Goal: Information Seeking & Learning: Learn about a topic

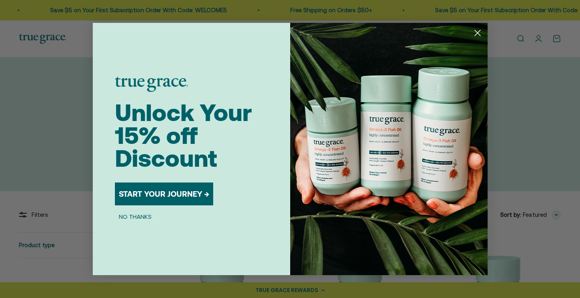
click at [477, 34] on icon "Close dialog" at bounding box center [477, 33] width 6 height 6
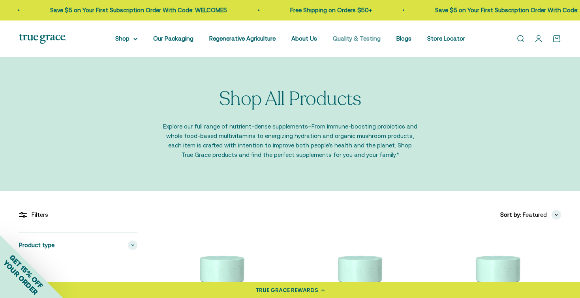
click at [351, 36] on link "Quality & Testing" at bounding box center [357, 38] width 48 height 7
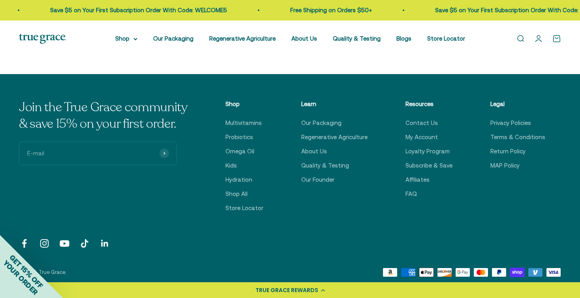
scroll to position [1273, 0]
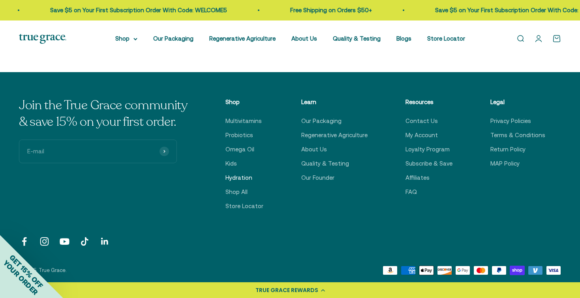
click at [243, 176] on link "Hydration" at bounding box center [238, 177] width 27 height 9
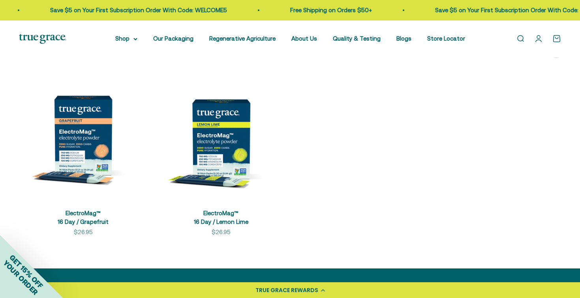
scroll to position [165, 0]
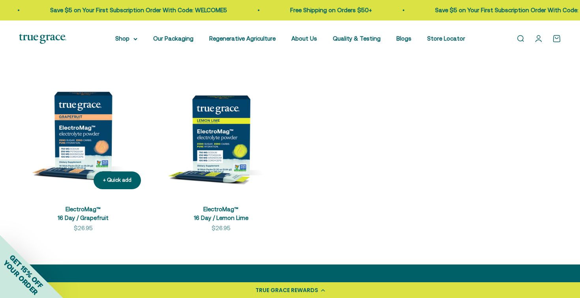
click at [91, 154] on img at bounding box center [83, 131] width 128 height 128
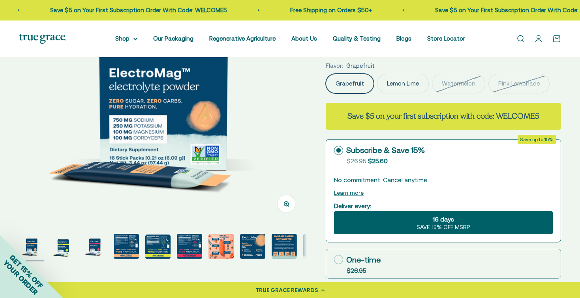
scroll to position [139, 0]
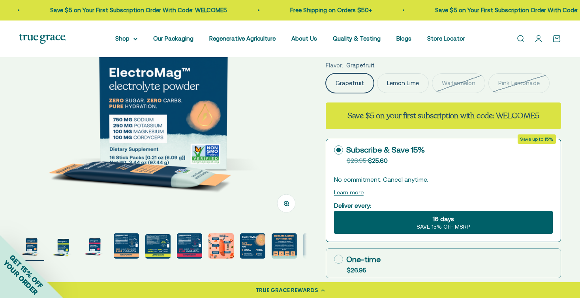
click at [128, 250] on img "Go to item 4" at bounding box center [126, 246] width 25 height 25
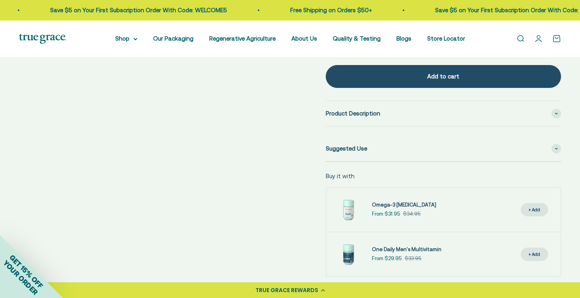
scroll to position [409, 0]
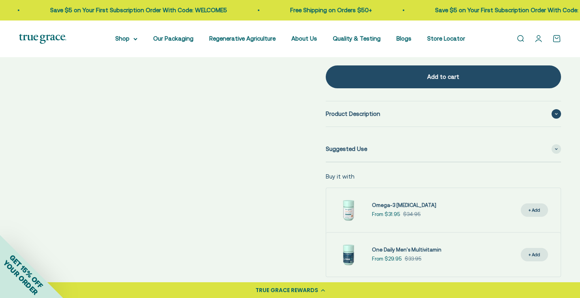
click at [334, 111] on span "Product Description" at bounding box center [353, 113] width 54 height 9
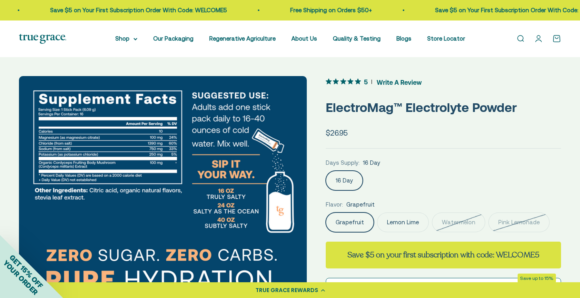
scroll to position [0, 0]
click at [368, 39] on link "Quality & Testing" at bounding box center [357, 38] width 48 height 7
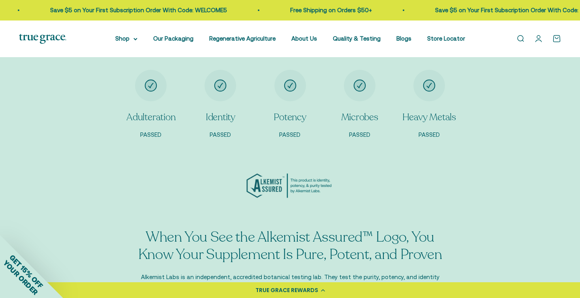
scroll to position [705, 0]
